Goal: Transaction & Acquisition: Purchase product/service

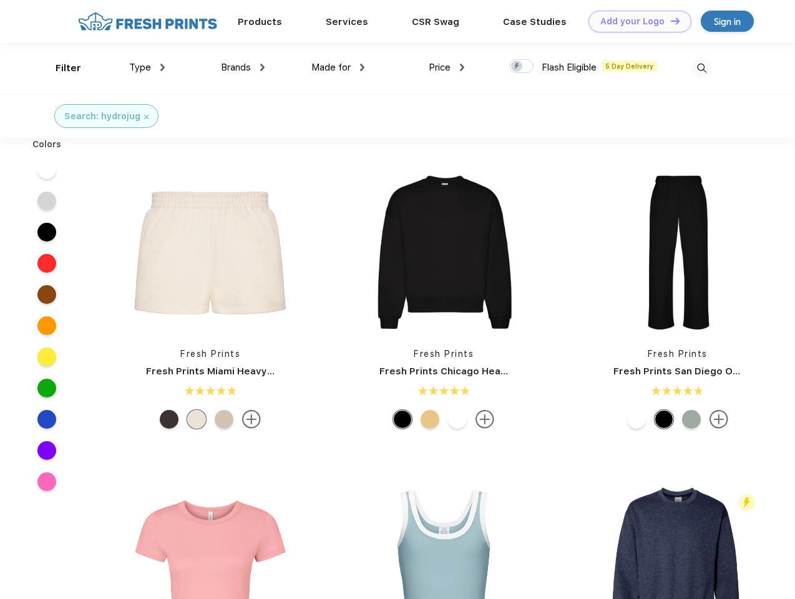
scroll to position [1, 0]
click at [636, 21] on link "Add your Logo Design Tool" at bounding box center [640, 22] width 103 height 22
click at [0, 0] on div "Design Tool" at bounding box center [0, 0] width 0 height 0
click at [670, 21] on link "Add your Logo Design Tool" at bounding box center [640, 22] width 103 height 22
click at [60, 68] on div "Filter" at bounding box center [69, 68] width 26 height 14
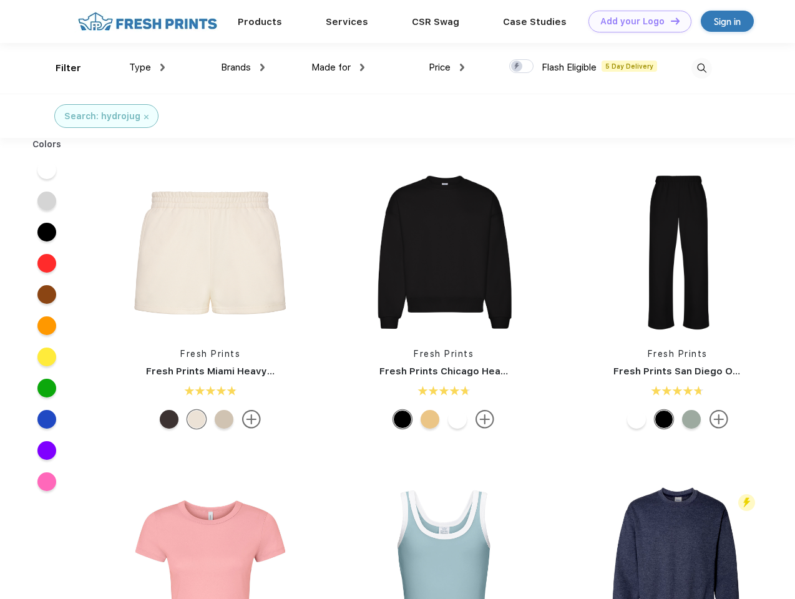
click at [147, 67] on span "Type" at bounding box center [140, 67] width 22 height 11
click at [243, 67] on span "Brands" at bounding box center [236, 67] width 30 height 11
click at [338, 67] on span "Made for" at bounding box center [331, 67] width 39 height 11
click at [447, 67] on span "Price" at bounding box center [440, 67] width 22 height 11
click at [522, 67] on div at bounding box center [521, 66] width 24 height 14
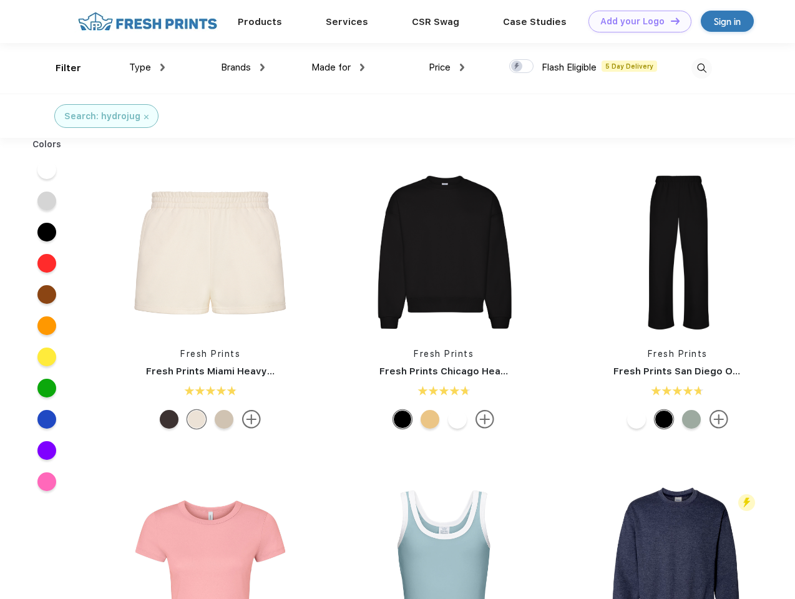
click at [518, 67] on input "checkbox" at bounding box center [513, 63] width 8 height 8
click at [702, 68] on img at bounding box center [702, 68] width 21 height 21
